Goal: Task Accomplishment & Management: Use online tool/utility

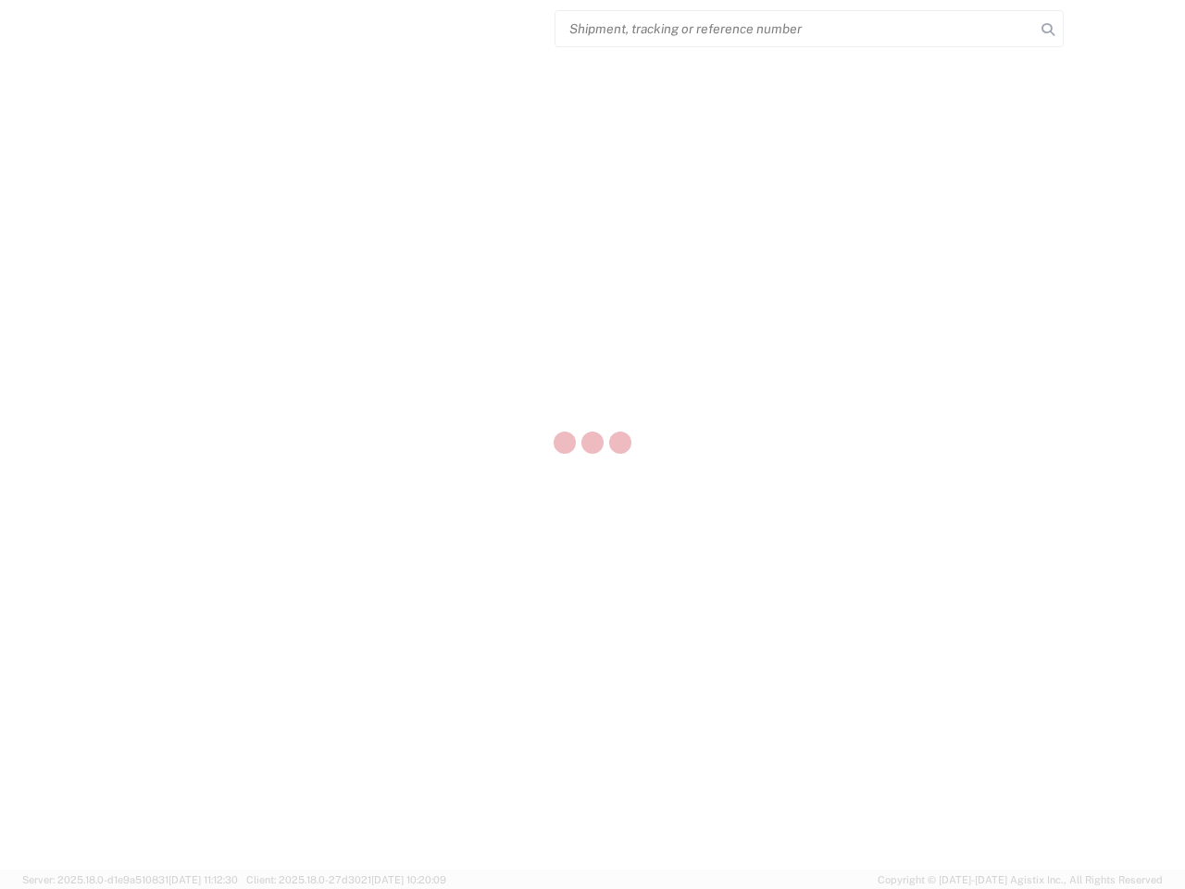
select select "US"
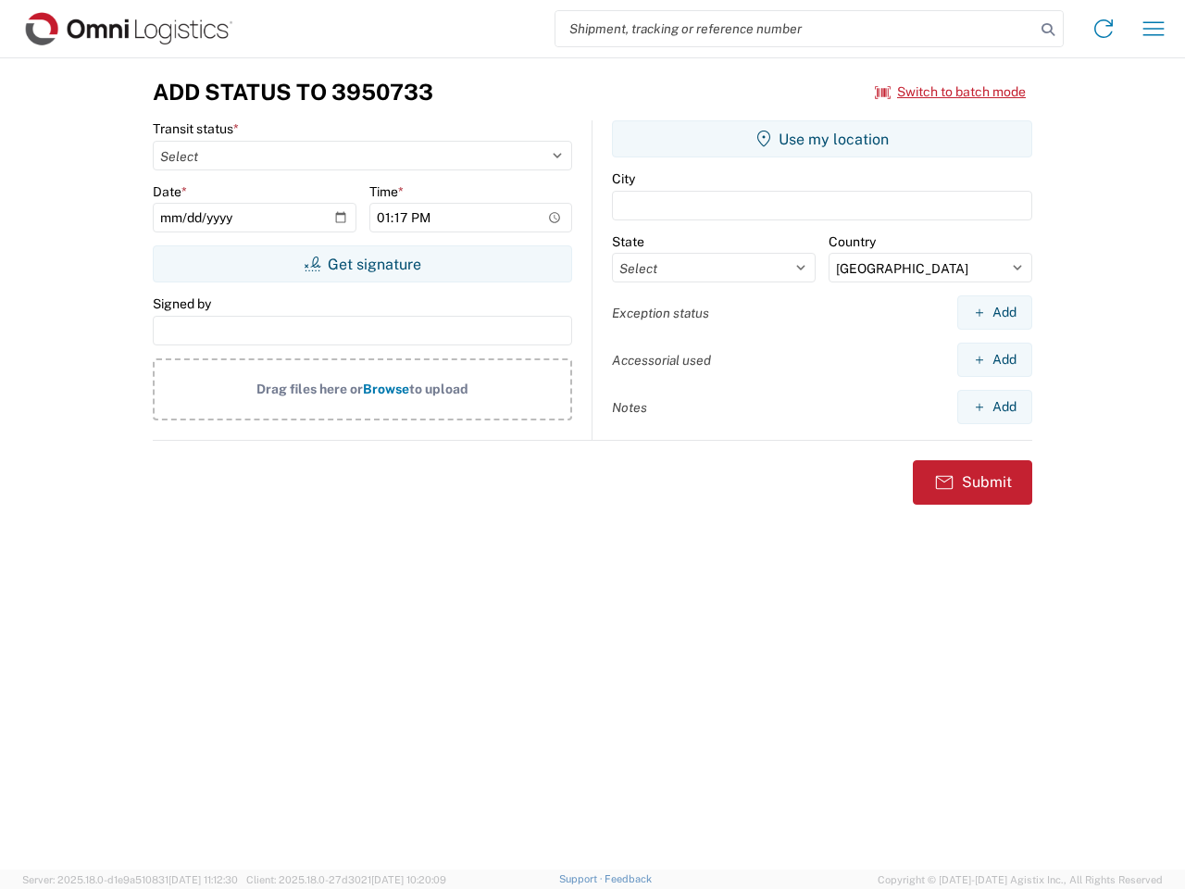
click at [796, 29] on input "search" at bounding box center [796, 28] width 480 height 35
click at [1048, 30] on icon at bounding box center [1048, 30] width 26 height 26
click at [1104, 29] on icon at bounding box center [1104, 29] width 30 height 30
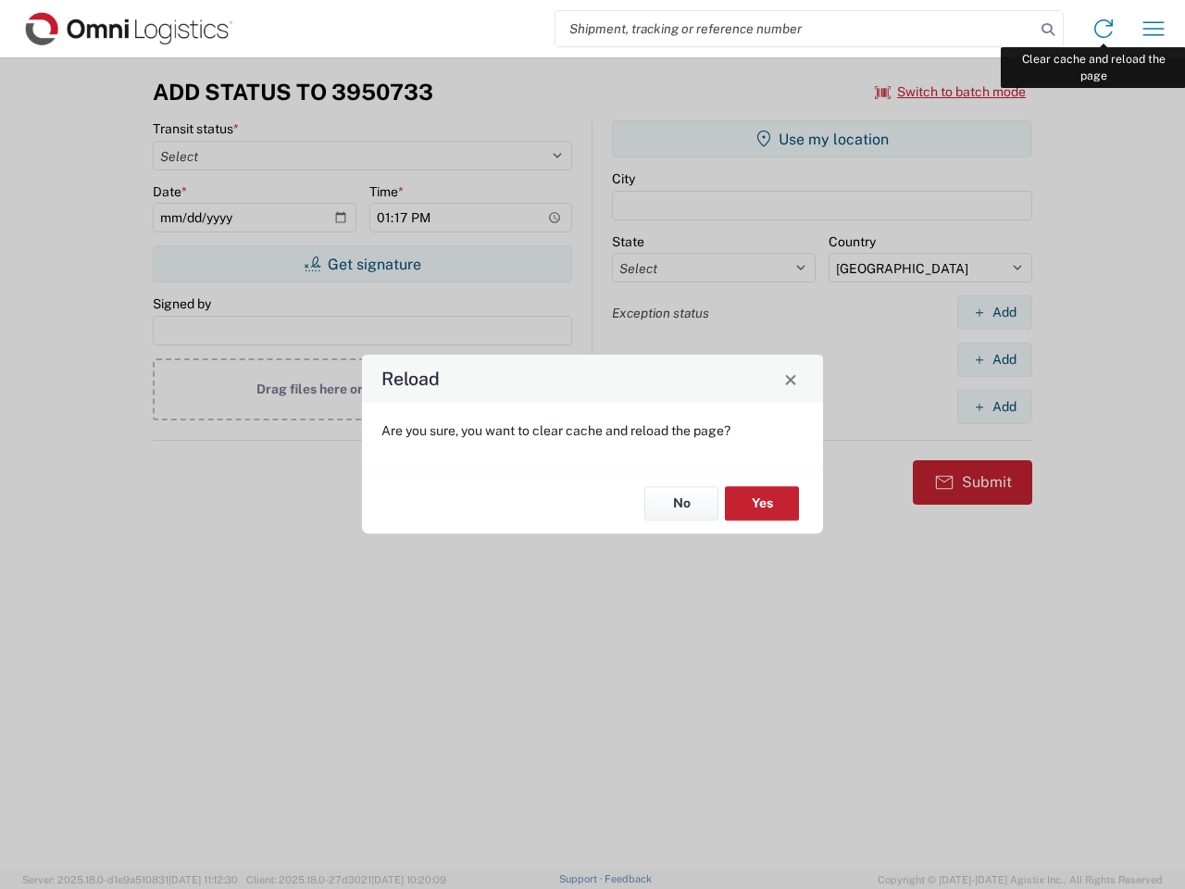
click at [1154, 29] on div "Reload Are you sure, you want to clear cache and reload the page? No Yes" at bounding box center [592, 444] width 1185 height 889
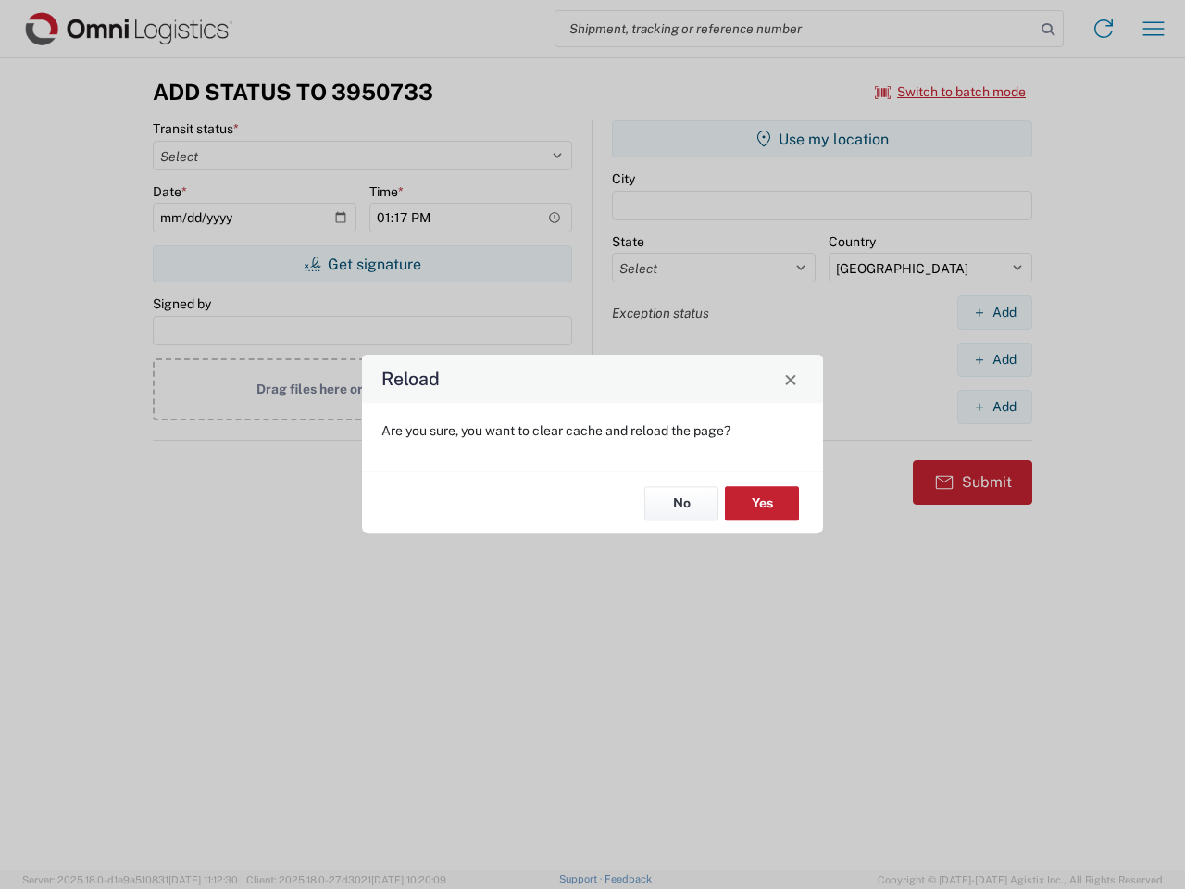
click at [951, 92] on div "Reload Are you sure, you want to clear cache and reload the page? No Yes" at bounding box center [592, 444] width 1185 height 889
click at [362, 264] on div "Reload Are you sure, you want to clear cache and reload the page? No Yes" at bounding box center [592, 444] width 1185 height 889
click at [822, 139] on div "Reload Are you sure, you want to clear cache and reload the page? No Yes" at bounding box center [592, 444] width 1185 height 889
click at [995, 312] on div "Reload Are you sure, you want to clear cache and reload the page? No Yes" at bounding box center [592, 444] width 1185 height 889
click at [995, 359] on div "Reload Are you sure, you want to clear cache and reload the page? No Yes" at bounding box center [592, 444] width 1185 height 889
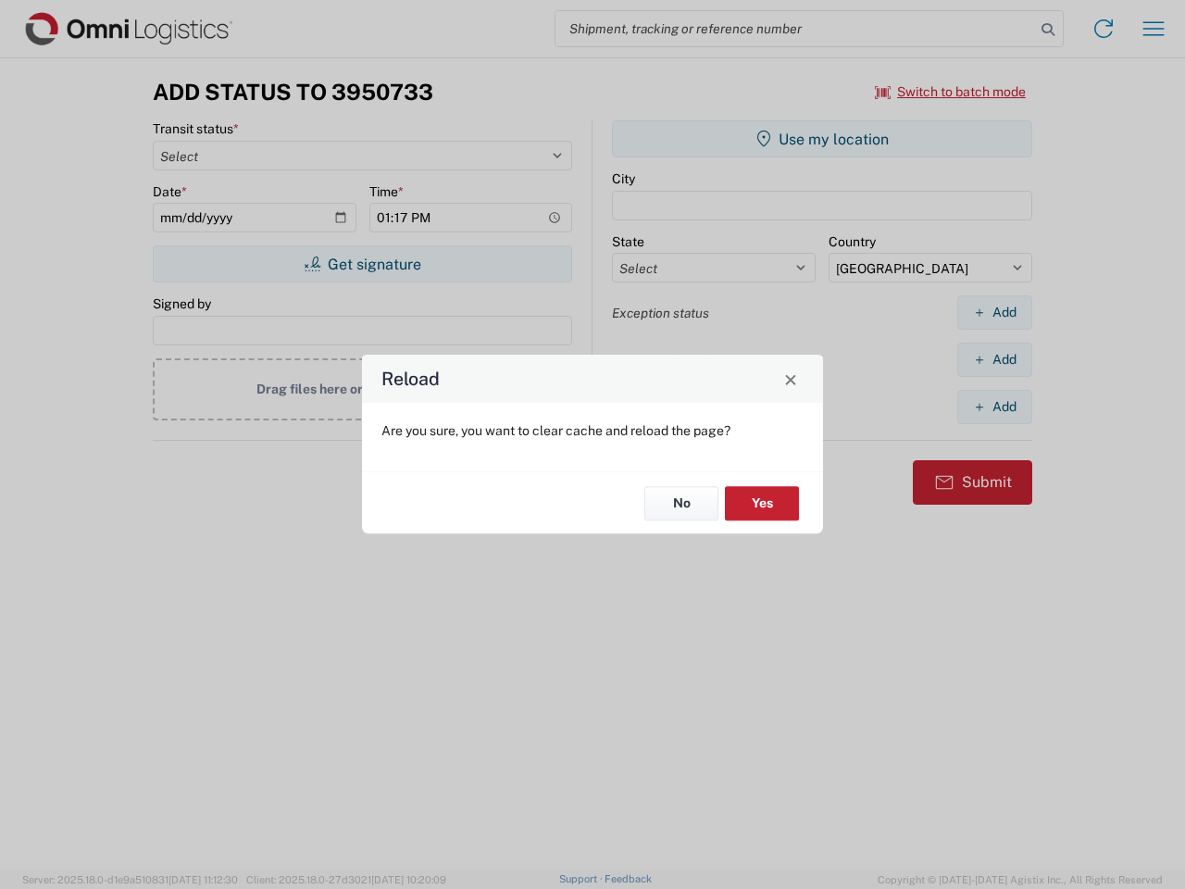
click at [995, 407] on div "Reload Are you sure, you want to clear cache and reload the page? No Yes" at bounding box center [592, 444] width 1185 height 889
